Goal: Task Accomplishment & Management: Complete application form

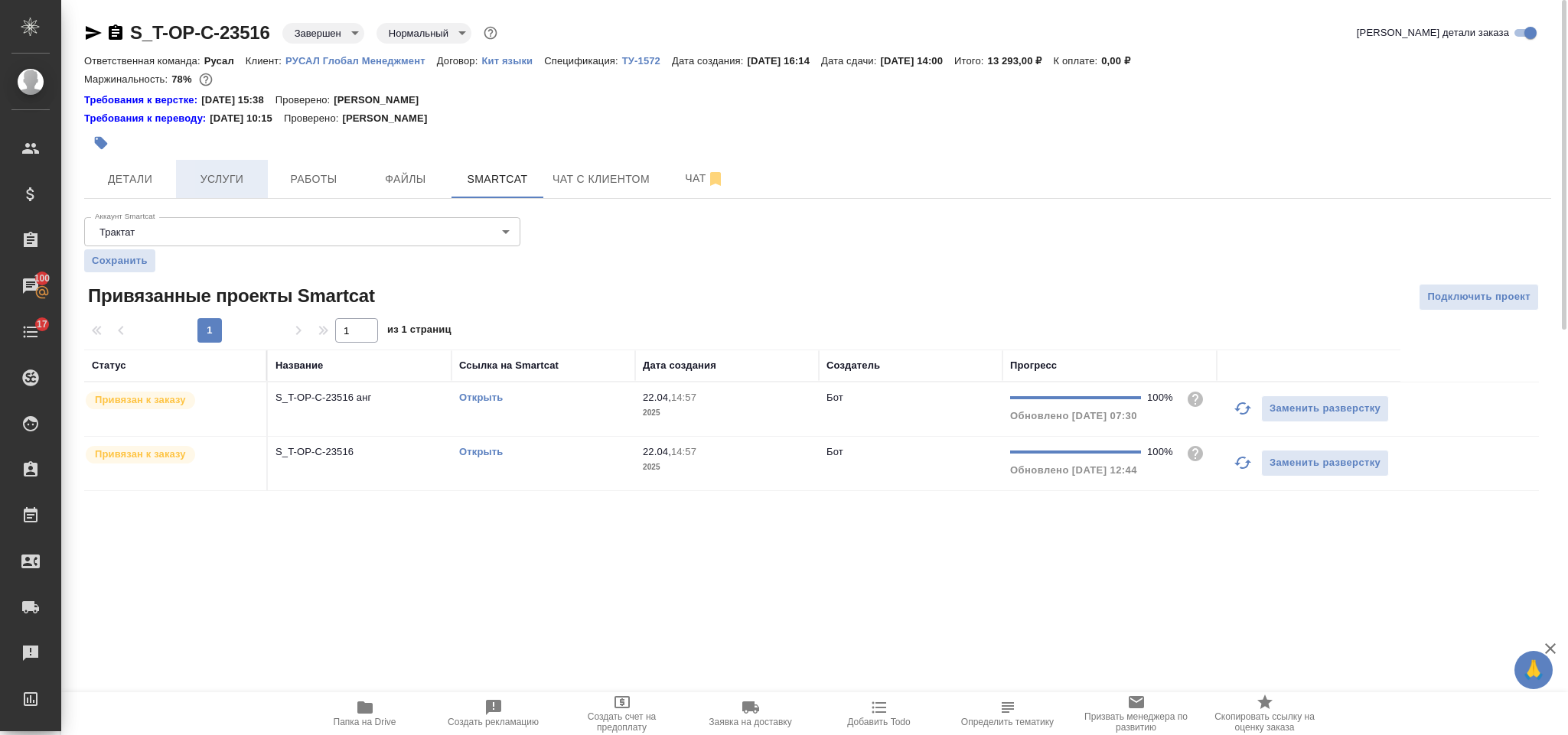
click at [241, 177] on span "Услуги" at bounding box center [222, 179] width 74 height 19
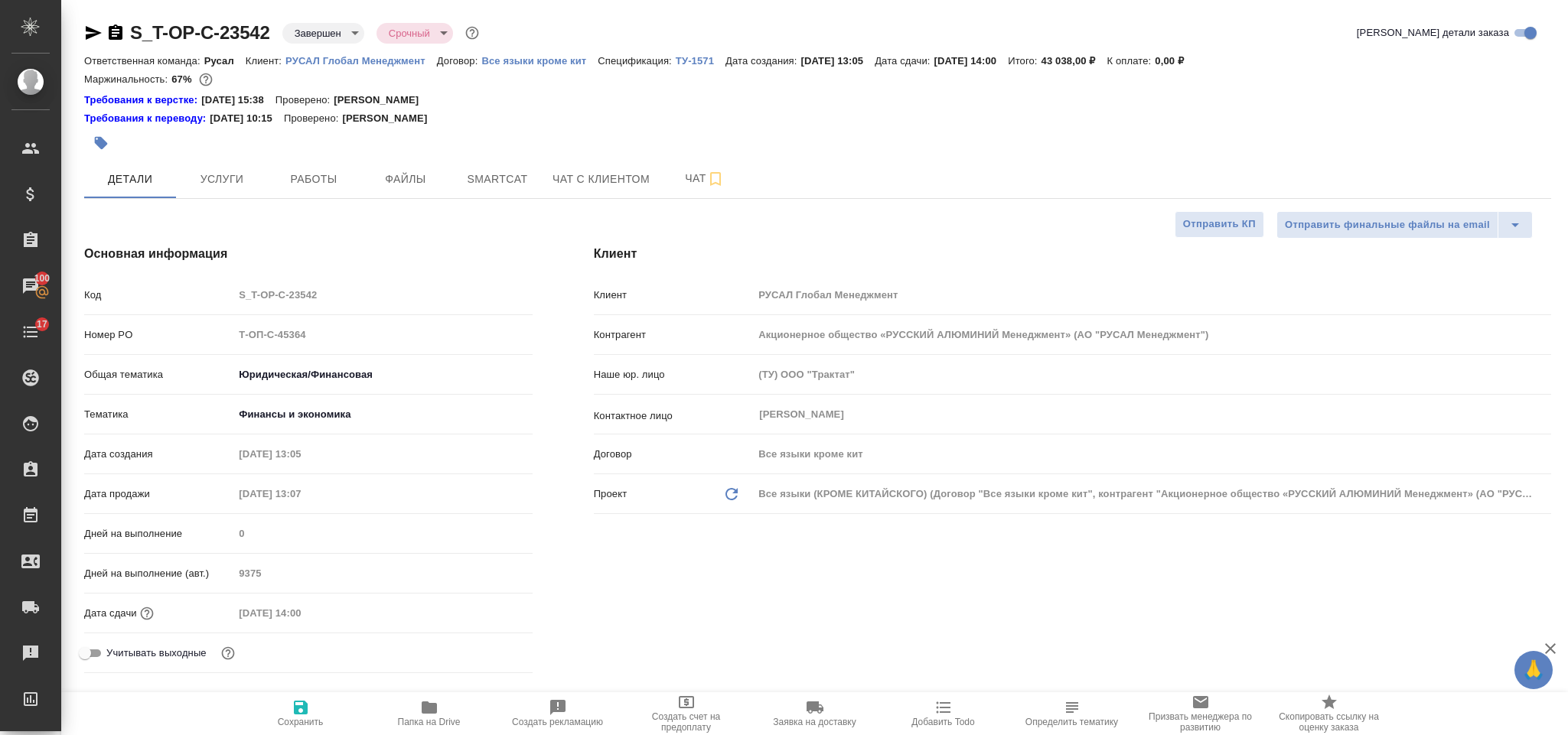
select select "RU"
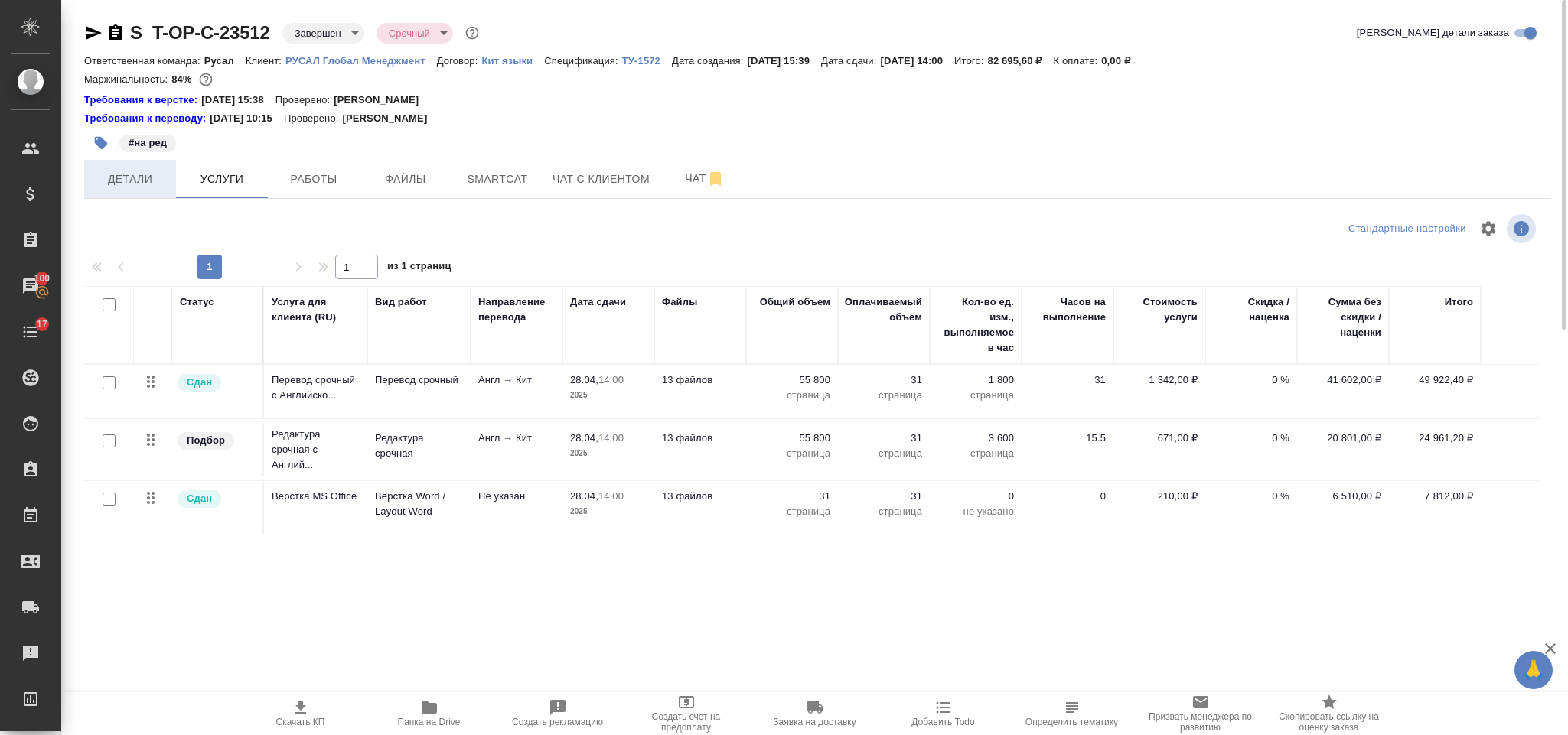
click at [156, 176] on span "Детали" at bounding box center [130, 179] width 74 height 19
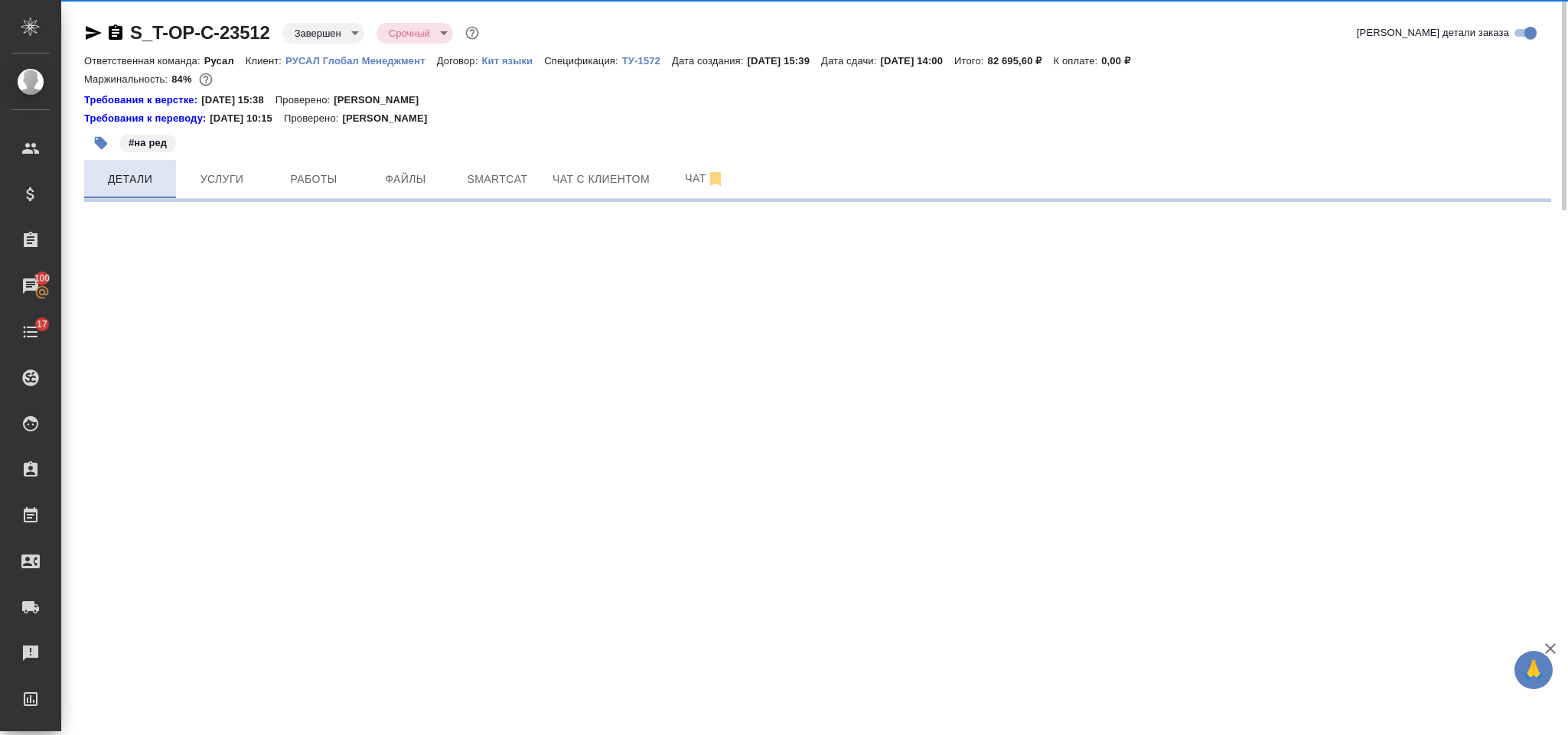
select select "RU"
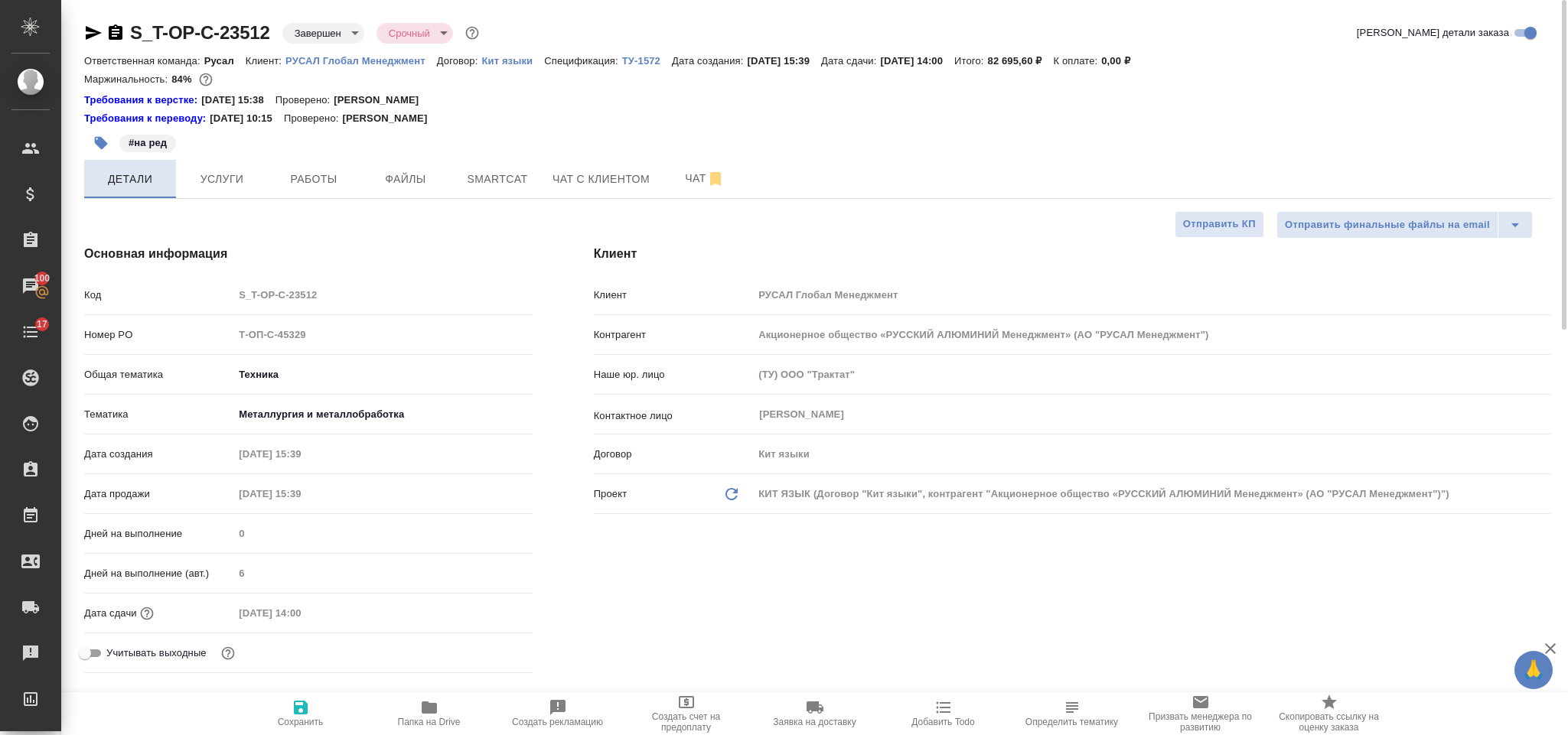
type textarea "x"
click at [248, 172] on span "Услуги" at bounding box center [222, 179] width 74 height 19
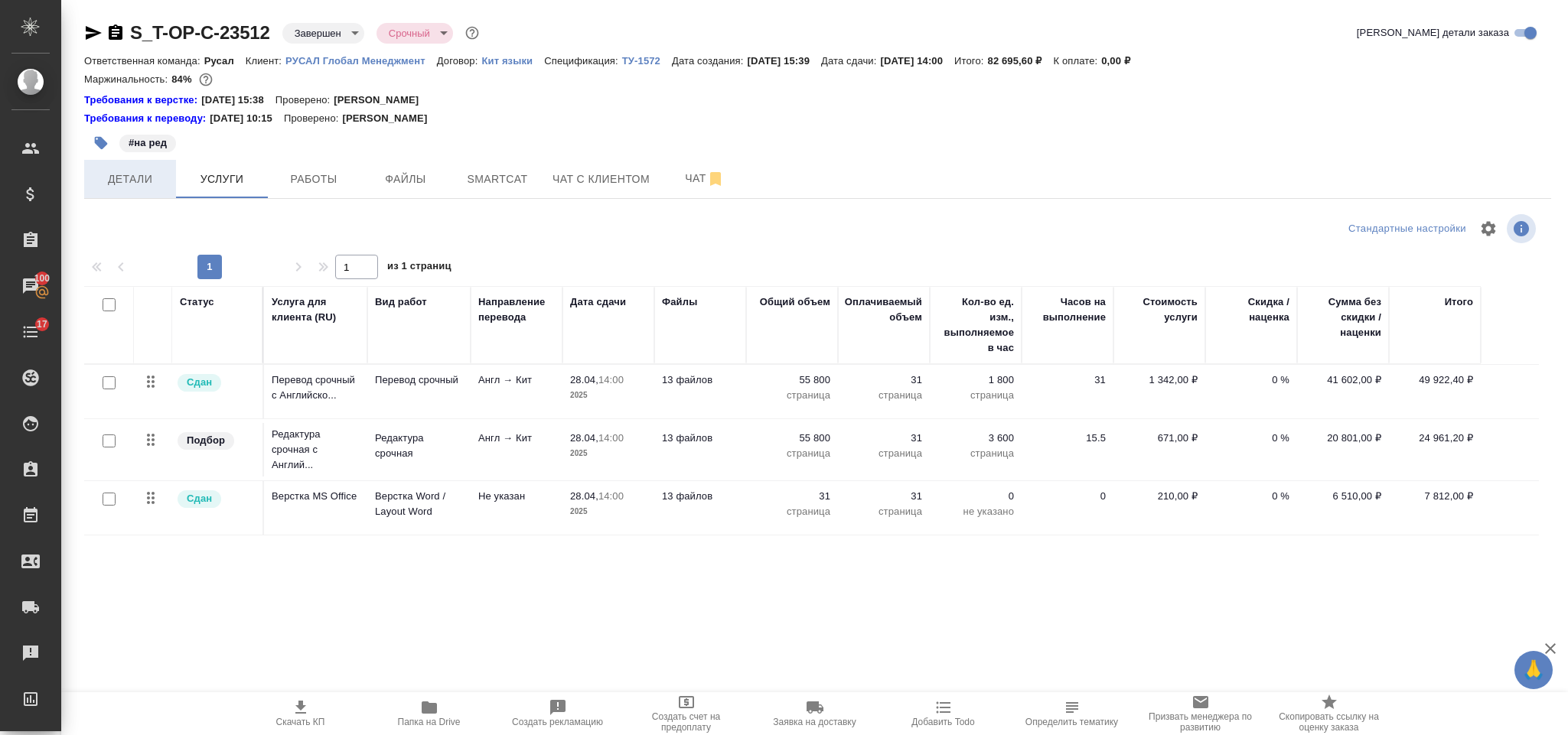
click at [167, 176] on button "Детали" at bounding box center [130, 179] width 91 height 38
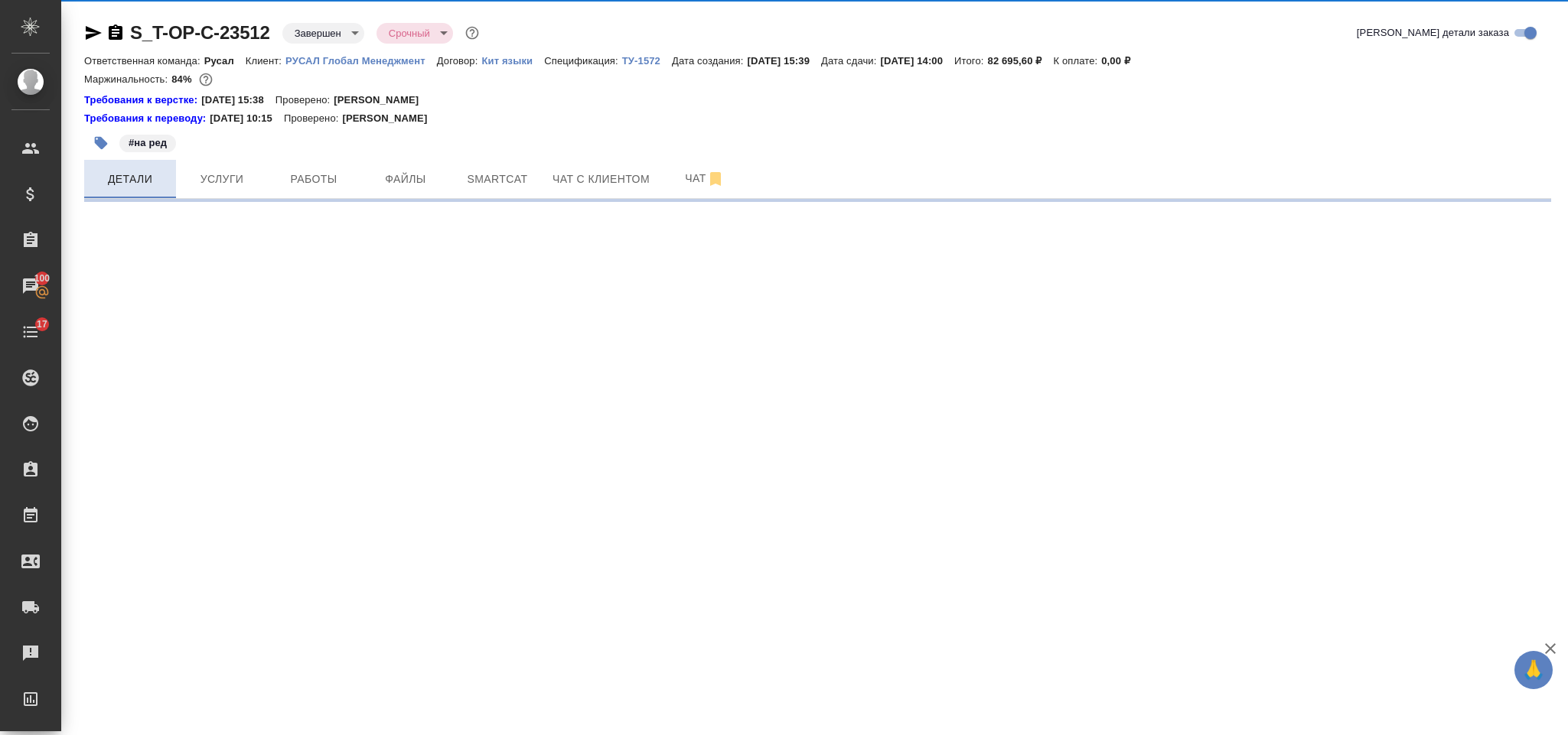
select select "RU"
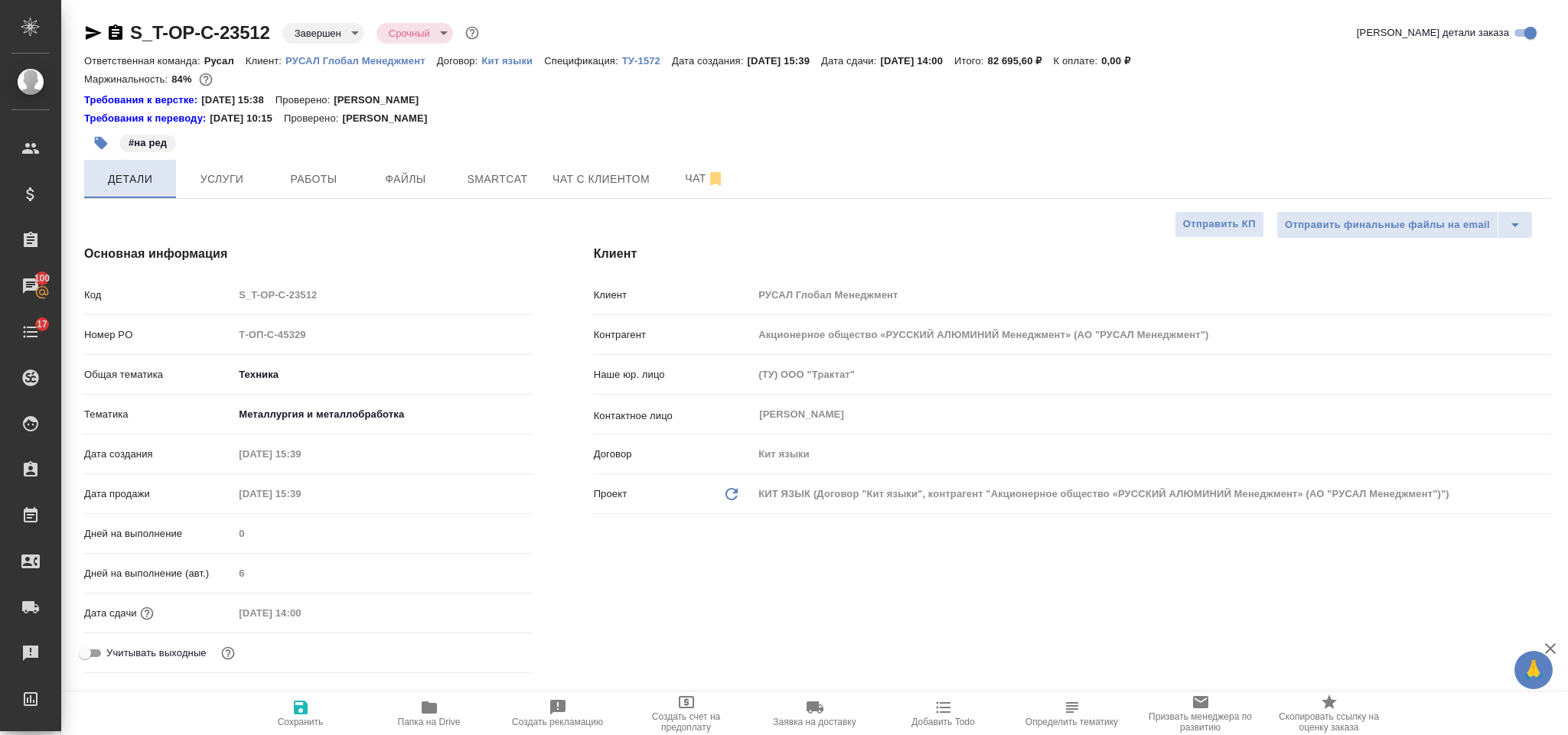
type textarea "x"
